Goal: Information Seeking & Learning: Learn about a topic

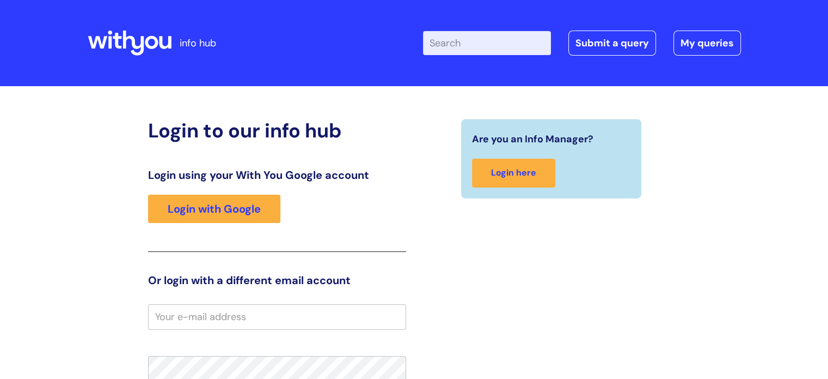
click at [450, 45] on input "Enter your search term here..." at bounding box center [487, 43] width 128 height 24
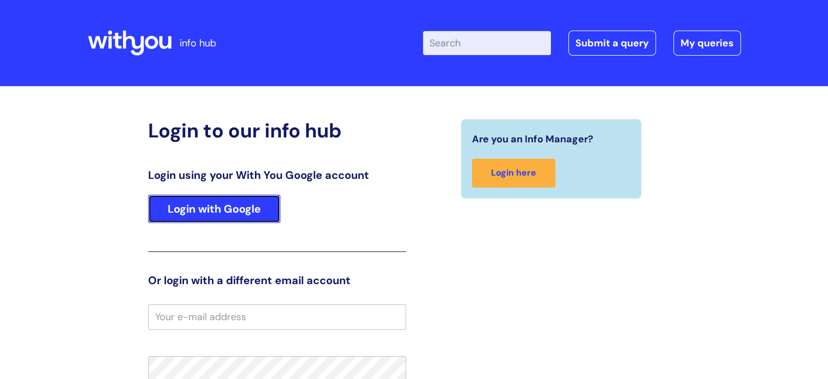
click at [172, 211] on link "Login with Google" at bounding box center [214, 208] width 132 height 28
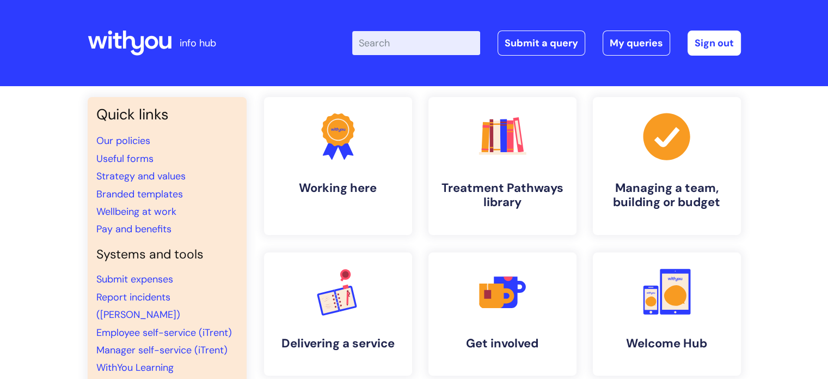
click at [419, 45] on input "Enter your search term here..." at bounding box center [416, 43] width 128 height 24
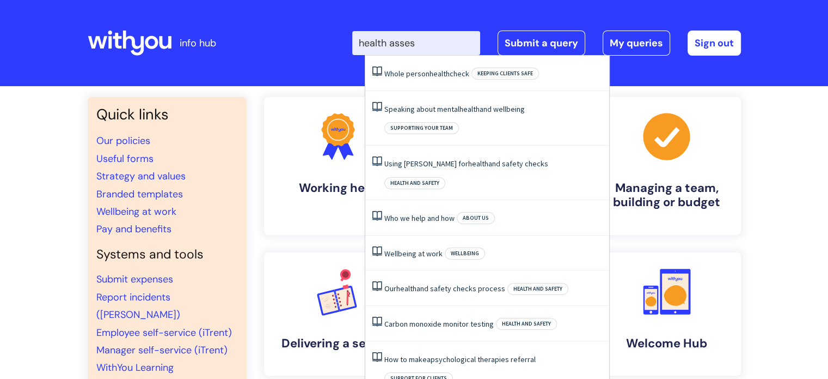
type input "health assess"
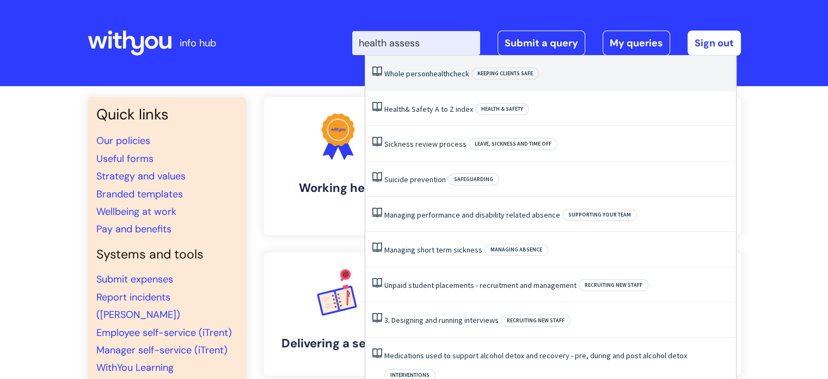
click at [418, 74] on link "Whole person health check" at bounding box center [427, 74] width 85 height 10
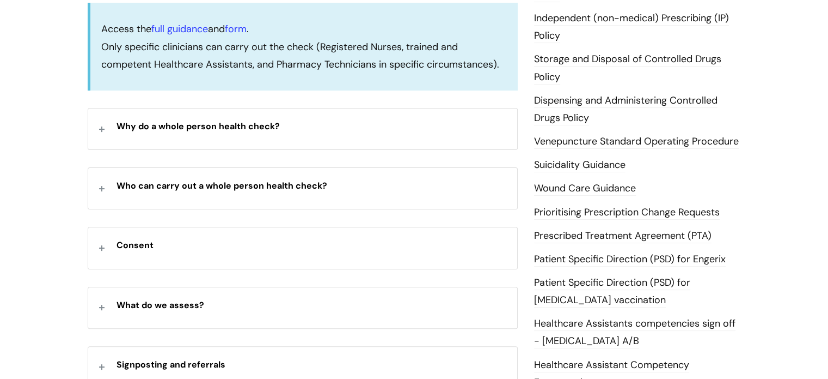
scroll to position [349, 0]
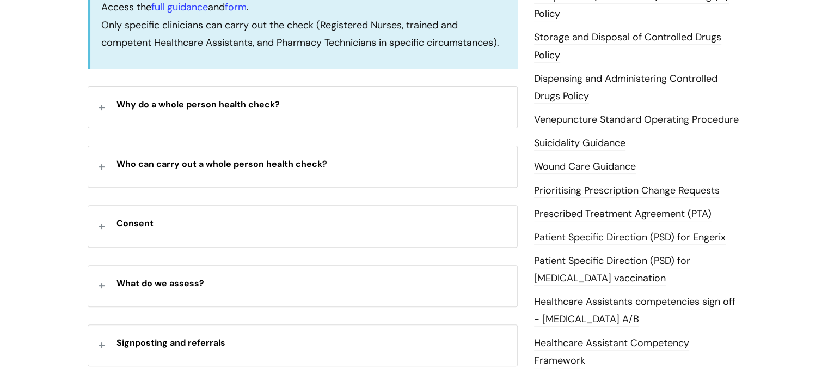
click at [318, 104] on p "Why do a whole person health check?" at bounding box center [312, 103] width 390 height 17
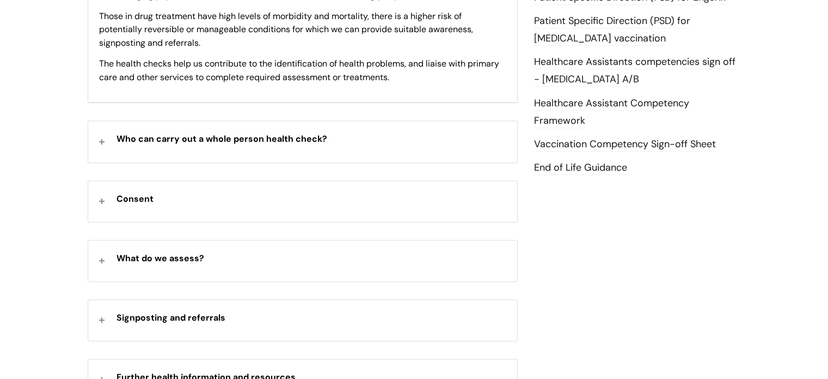
scroll to position [610, 0]
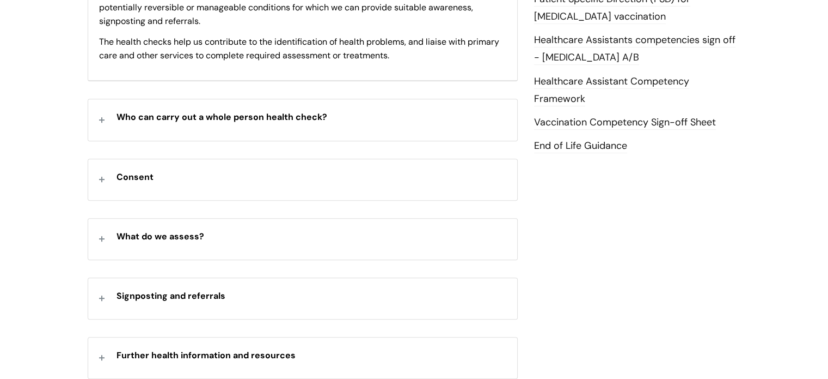
click at [223, 172] on p "Consent" at bounding box center [312, 175] width 390 height 17
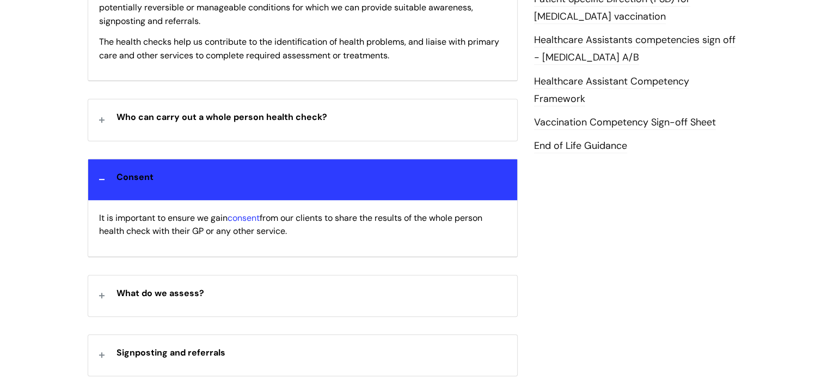
click at [222, 299] on div "What do we assess?" at bounding box center [302, 295] width 429 height 41
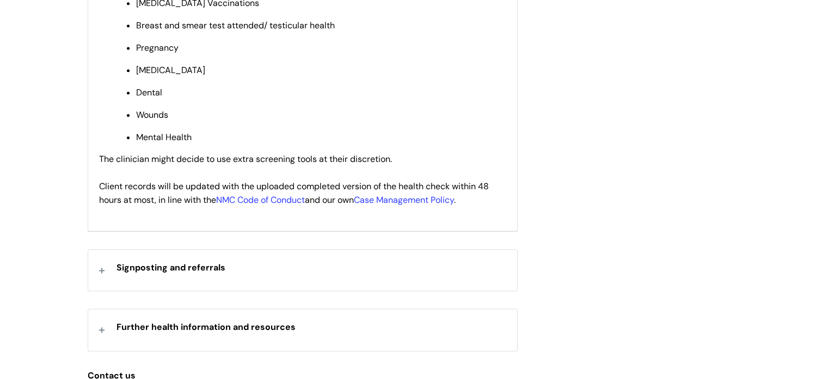
scroll to position [1264, 0]
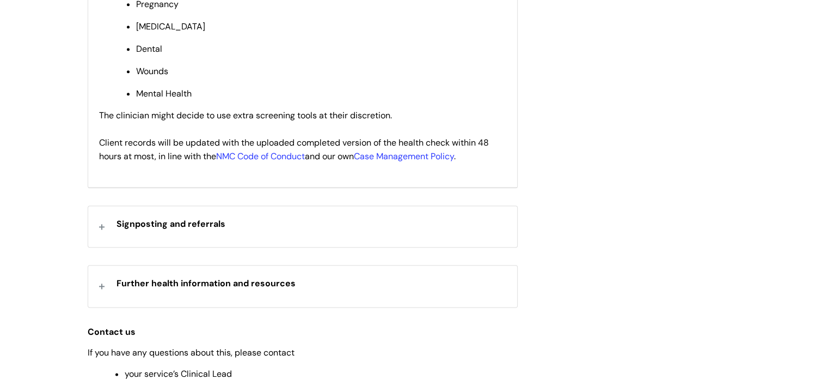
drag, startPoint x: 217, startPoint y: 294, endPoint x: 194, endPoint y: 293, distance: 22.9
click at [194, 289] on strong "Further health information and resources" at bounding box center [206, 282] width 179 height 11
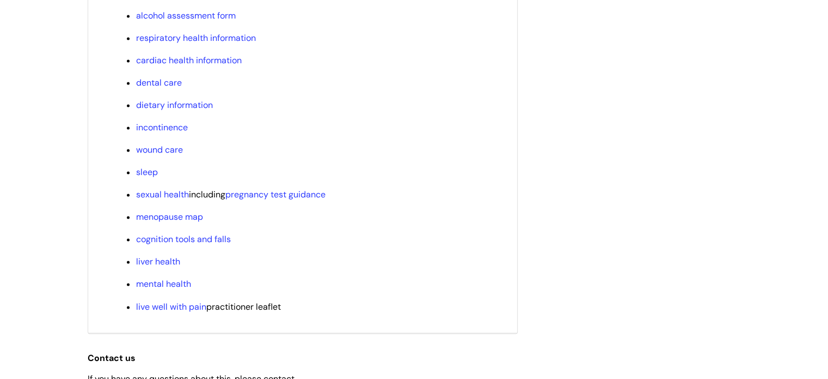
scroll to position [1612, 0]
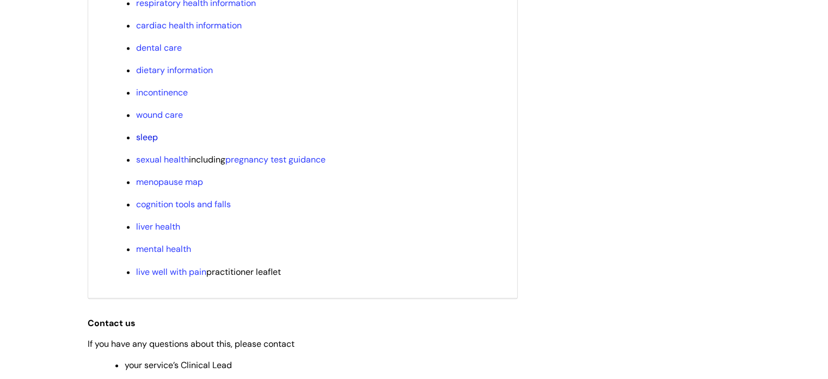
click at [144, 143] on link "sleep" at bounding box center [147, 136] width 22 height 11
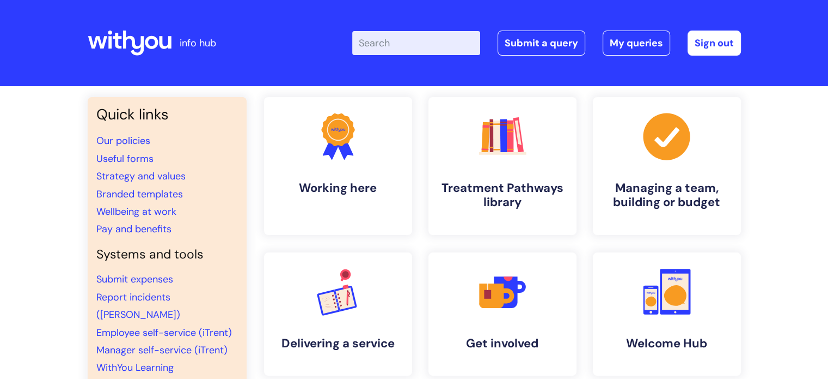
click at [425, 41] on input "Enter your search term here..." at bounding box center [416, 43] width 128 height 24
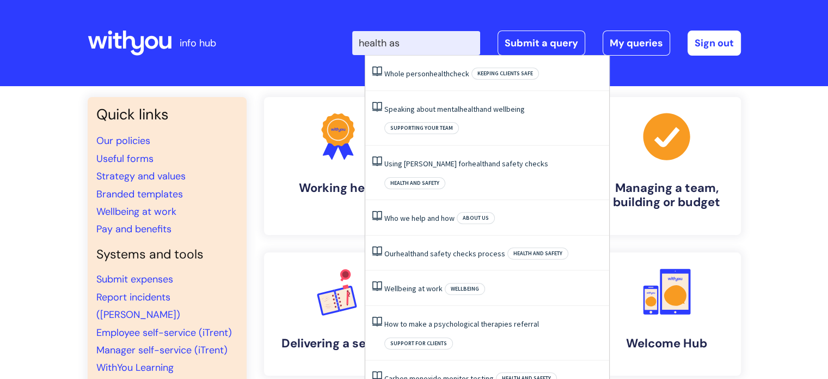
type input "health ass"
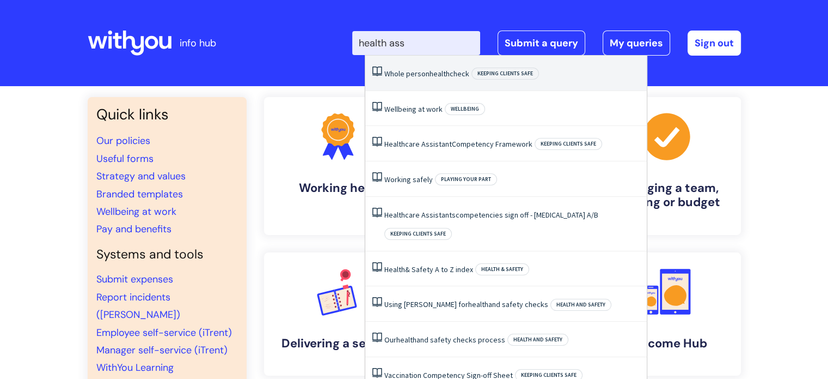
click at [420, 68] on li "Whole person health check Keeping clients safe" at bounding box center [506, 73] width 282 height 35
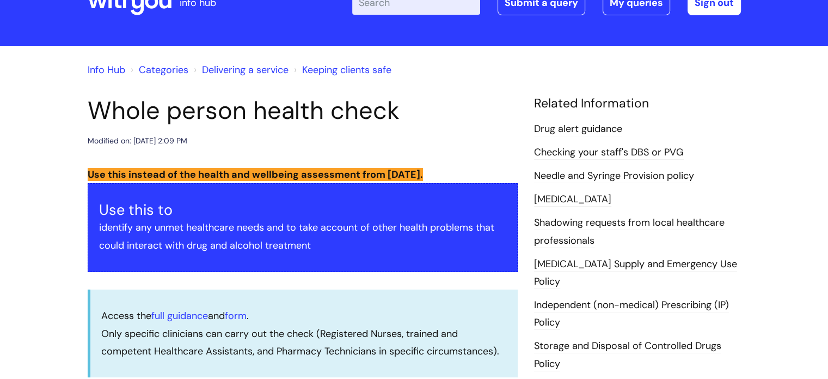
scroll to position [44, 0]
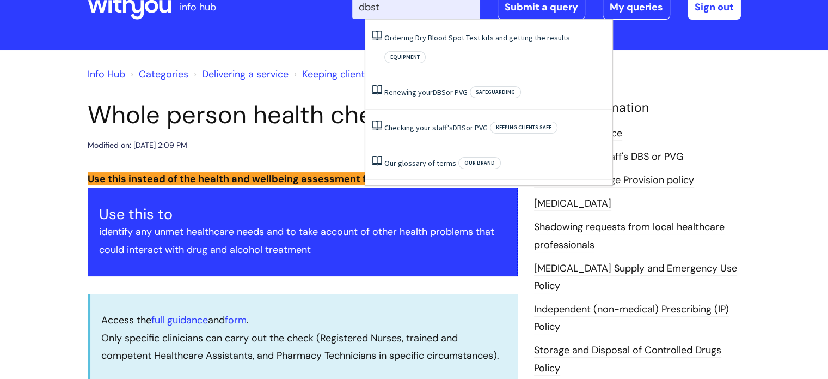
type input "dbst"
click button "Search" at bounding box center [0, 0] width 0 height 0
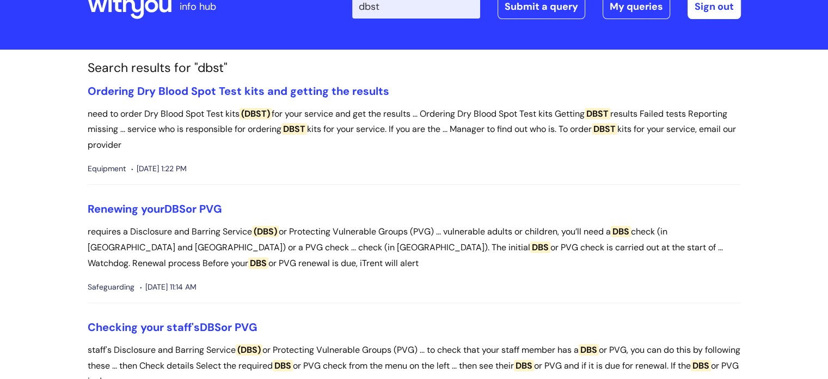
scroll to position [35, 0]
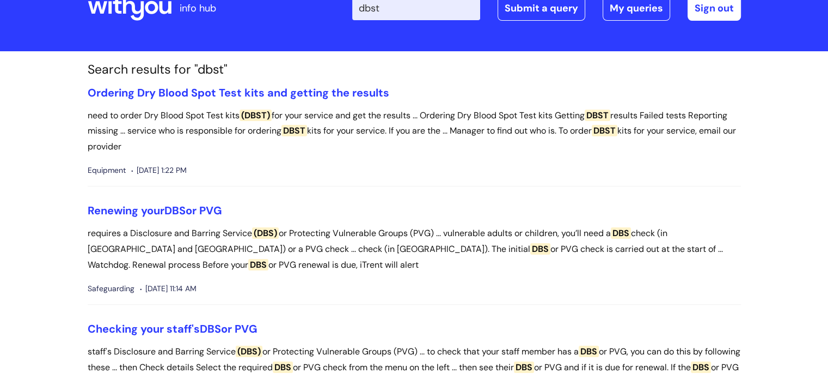
click at [434, 10] on input "dbst" at bounding box center [416, 8] width 128 height 24
type input "d"
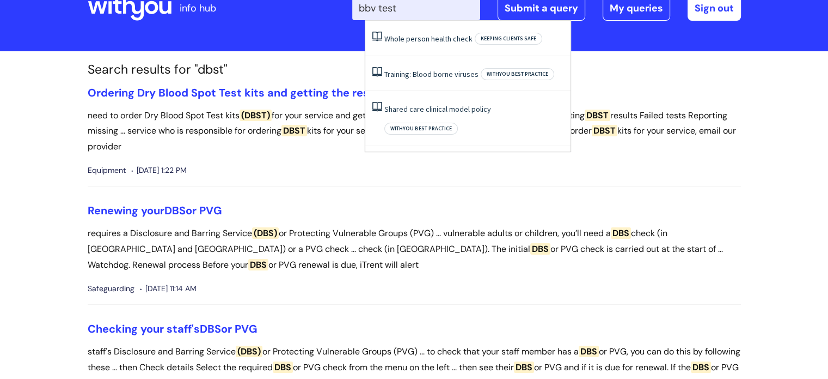
type input "bbv test"
